Goal: Information Seeking & Learning: Check status

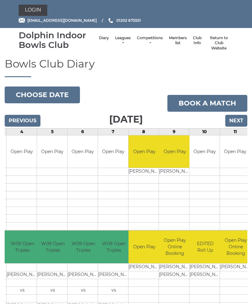
click at [101, 40] on link "Diary" at bounding box center [104, 37] width 10 height 5
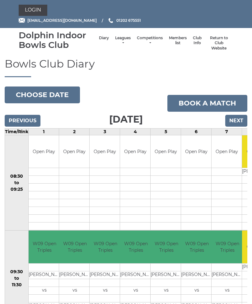
click at [117, 43] on link "Leagues" at bounding box center [123, 40] width 16 height 10
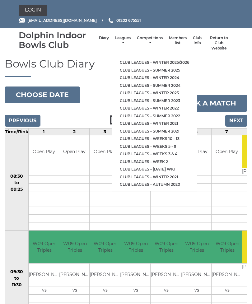
click at [174, 59] on link "Club leagues - Winter 2025/2026" at bounding box center [154, 63] width 85 height 8
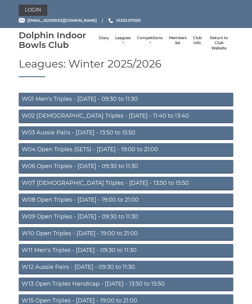
click at [127, 181] on link "W07 Ladies Triples - Tuesday - 13:50 to 15:50" at bounding box center [126, 184] width 215 height 14
click at [130, 182] on link "W07 Ladies Triples - Tuesday - 13:50 to 15:50" at bounding box center [126, 184] width 215 height 14
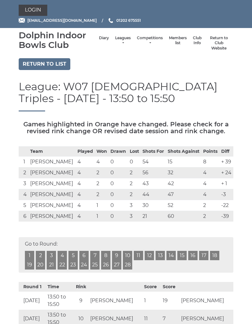
click at [99, 40] on link "Diary" at bounding box center [104, 37] width 10 height 5
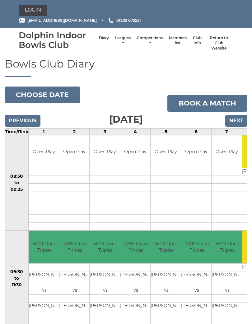
click at [99, 46] on li "Diary" at bounding box center [104, 43] width 16 height 22
click at [99, 41] on link "Diary" at bounding box center [104, 37] width 10 height 5
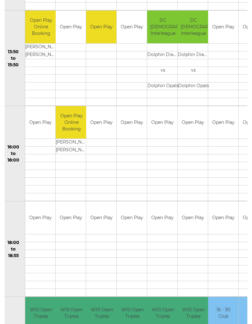
scroll to position [0, 4]
click at [238, 173] on td at bounding box center [253, 174] width 30 height 8
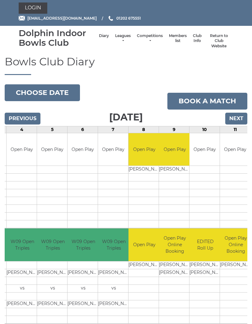
scroll to position [0, 0]
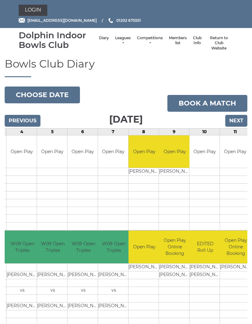
click at [240, 115] on input "Next" at bounding box center [236, 121] width 22 height 12
click at [237, 121] on input "Next" at bounding box center [236, 121] width 22 height 12
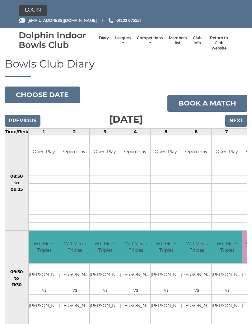
click at [239, 118] on input "Next" at bounding box center [236, 121] width 22 height 12
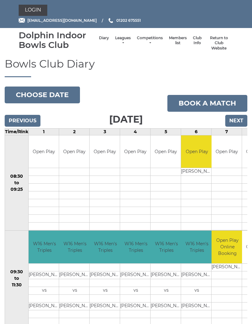
click at [238, 119] on input "Next" at bounding box center [236, 121] width 22 height 12
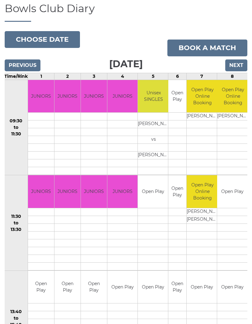
scroll to position [57, 0]
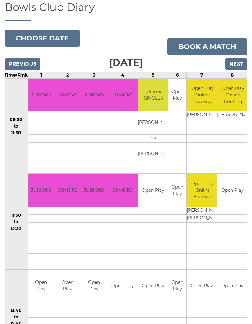
click at [236, 66] on input "Next" at bounding box center [236, 64] width 22 height 12
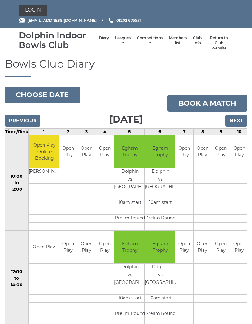
click at [237, 67] on h1 "Bowls Club Diary" at bounding box center [126, 67] width 243 height 19
click at [238, 121] on input "Next" at bounding box center [236, 121] width 22 height 12
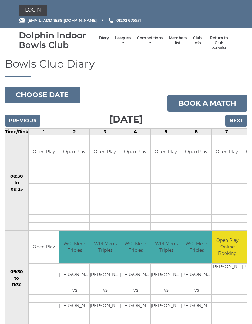
click at [23, 121] on input "Previous" at bounding box center [23, 121] width 36 height 12
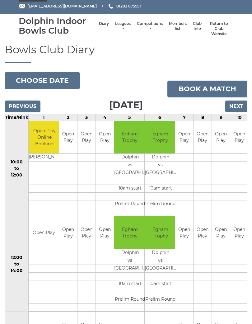
scroll to position [15, 0]
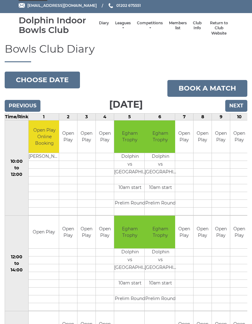
click at [23, 104] on input "Previous" at bounding box center [23, 106] width 36 height 12
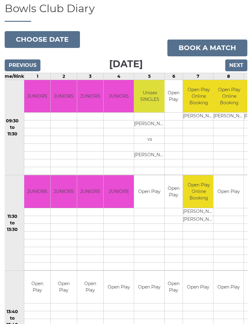
scroll to position [43, 0]
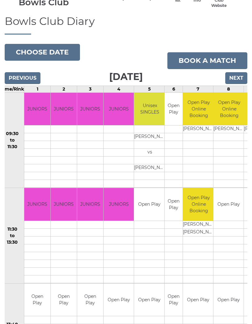
click at [21, 77] on input "Previous" at bounding box center [23, 78] width 36 height 12
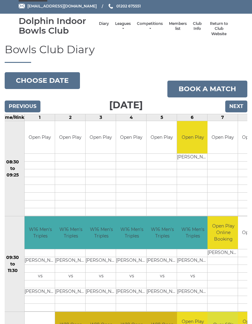
scroll to position [0, 3]
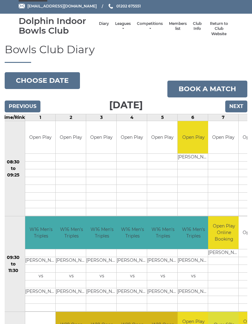
click at [23, 105] on input "Previous" at bounding box center [23, 106] width 36 height 12
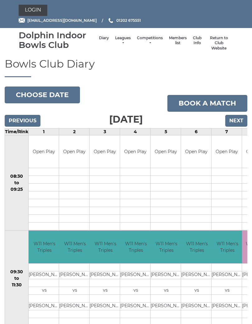
click at [24, 118] on input "Previous" at bounding box center [23, 121] width 36 height 12
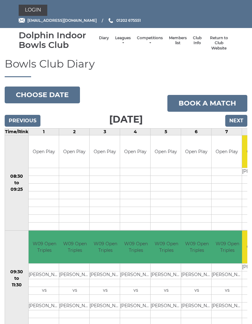
click at [33, 119] on input "Previous" at bounding box center [23, 121] width 36 height 12
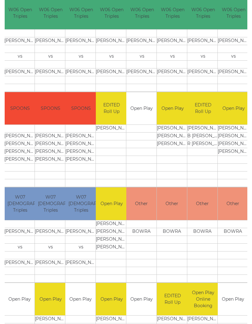
scroll to position [235, 0]
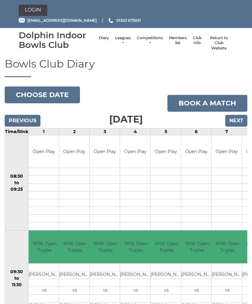
scroll to position [245, 0]
